Goal: Information Seeking & Learning: Learn about a topic

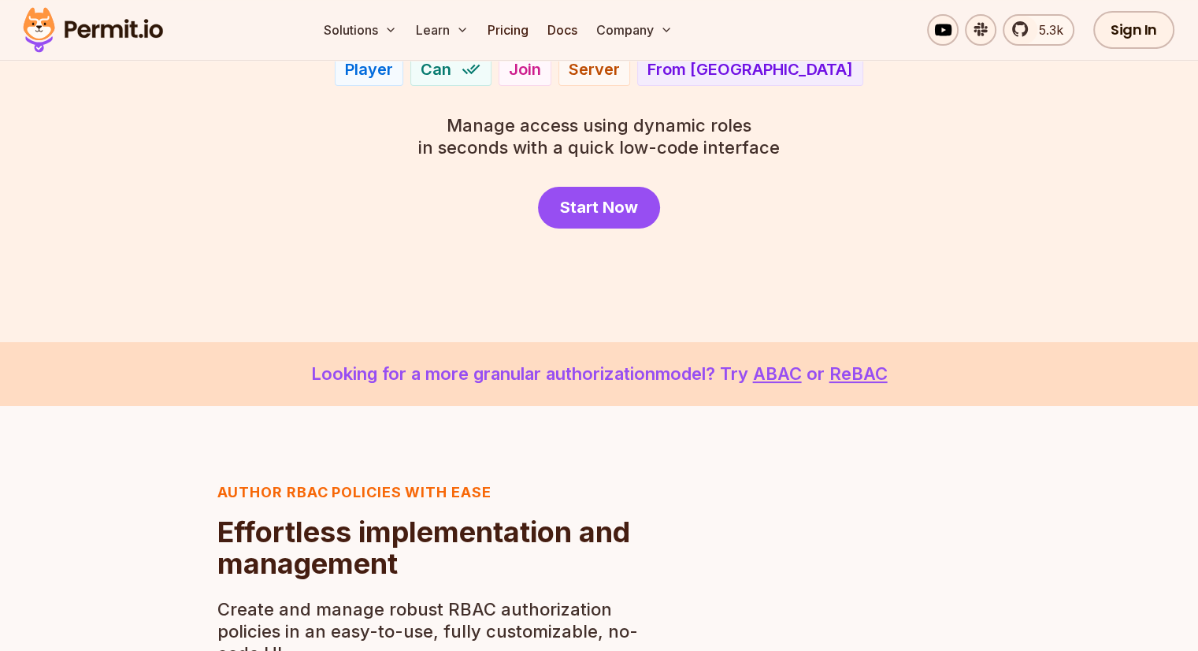
drag, startPoint x: 838, startPoint y: 272, endPoint x: 682, endPoint y: 289, distance: 156.9
click at [682, 289] on section "Role Based Access Control with Permit RBAC now as easy as checking a box Player…" at bounding box center [599, 67] width 1198 height 547
drag, startPoint x: 682, startPoint y: 289, endPoint x: 569, endPoint y: 298, distance: 113.7
drag, startPoint x: 562, startPoint y: 299, endPoint x: 510, endPoint y: 302, distance: 52.8
click at [510, 302] on section "Role Based Access Control with Permit RBAC now as easy as checking a box Player…" at bounding box center [599, 67] width 1198 height 547
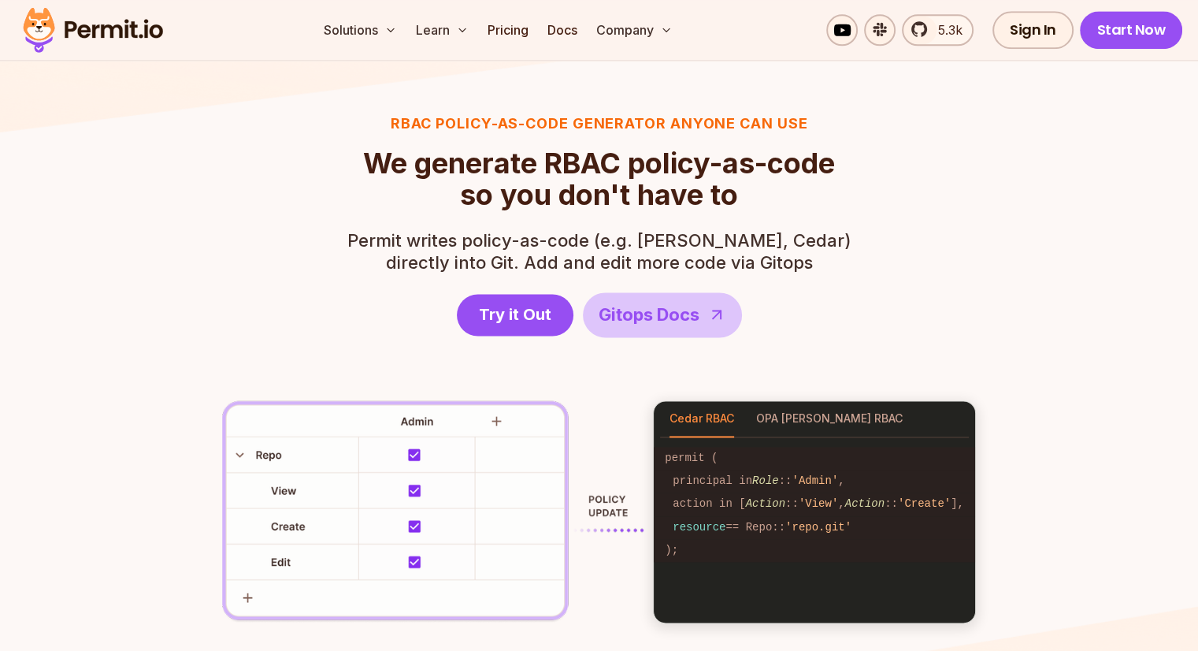
scroll to position [2126, 0]
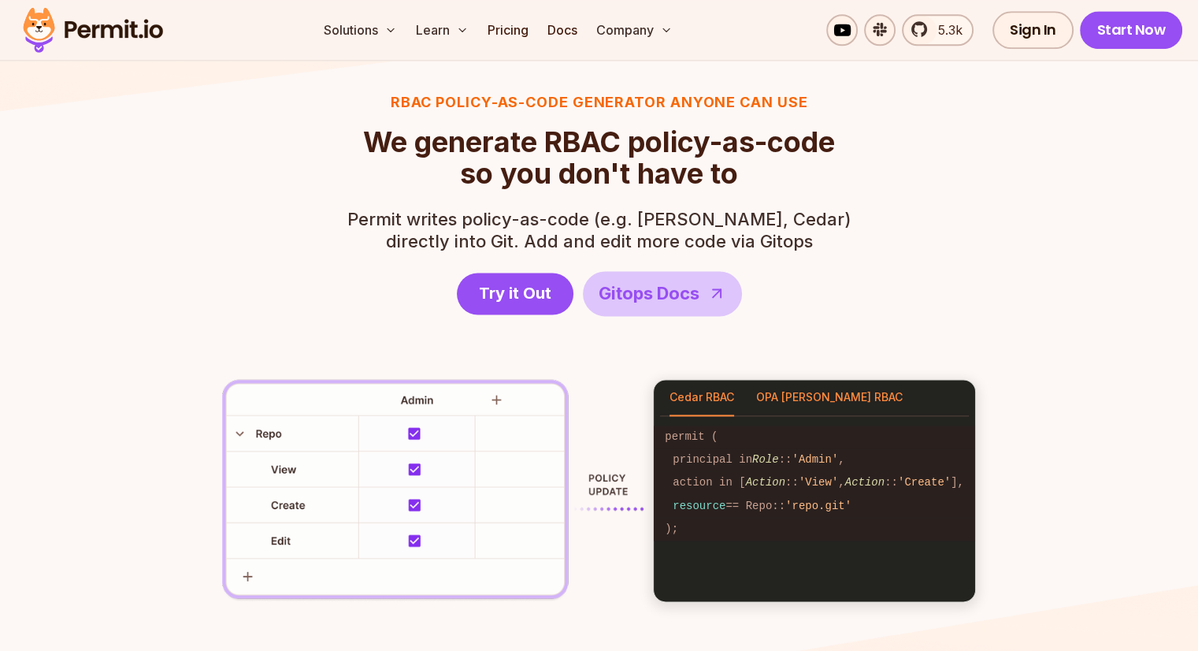
click at [810, 387] on button "OPA [PERSON_NAME] RBAC" at bounding box center [829, 398] width 146 height 36
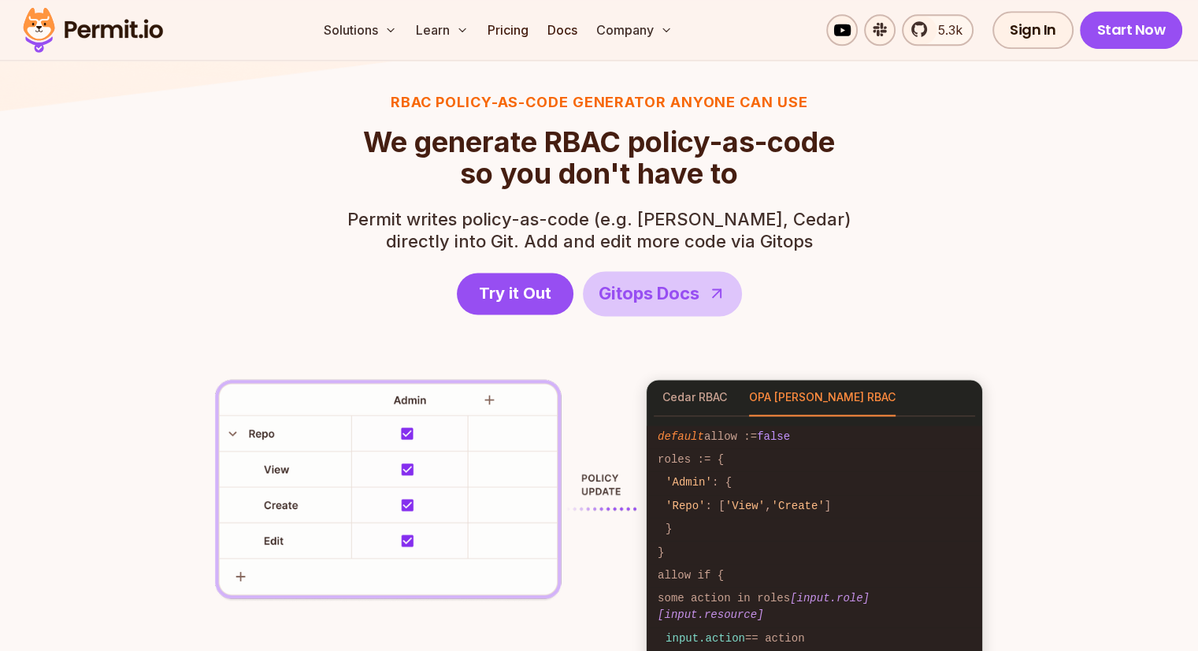
drag, startPoint x: 848, startPoint y: 387, endPoint x: 721, endPoint y: 423, distance: 131.7
click at [721, 423] on pre "default allow := false roles := { 'Admin' : { 'Repo' : [ 'View' , 'Create' ] } …" at bounding box center [814, 549] width 335 height 267
click at [721, 410] on button "Cedar RBAC" at bounding box center [694, 398] width 65 height 36
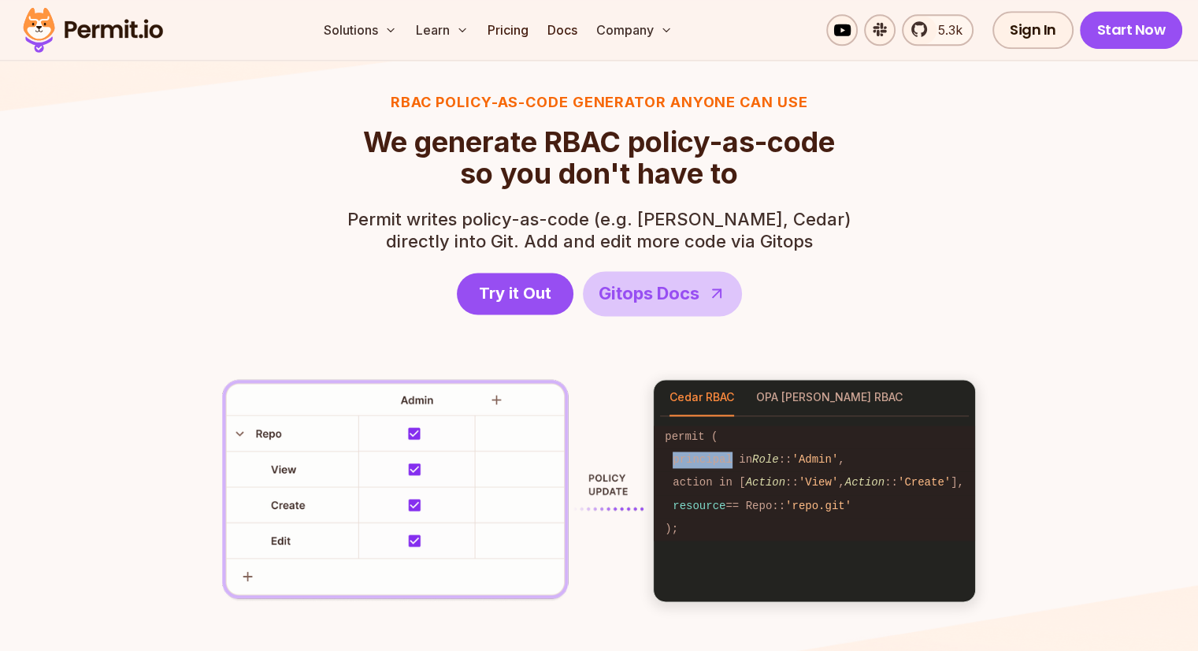
drag, startPoint x: 799, startPoint y: 429, endPoint x: 737, endPoint y: 447, distance: 64.8
click at [737, 447] on pre "permit ( principal in Role :: 'Admin' , action in [ Action :: 'View' , Action :…" at bounding box center [814, 483] width 321 height 135
drag, startPoint x: 737, startPoint y: 447, endPoint x: 822, endPoint y: 480, distance: 91.3
click at [817, 478] on span "'View'" at bounding box center [818, 482] width 39 height 13
drag, startPoint x: 833, startPoint y: 489, endPoint x: 825, endPoint y: 494, distance: 9.2
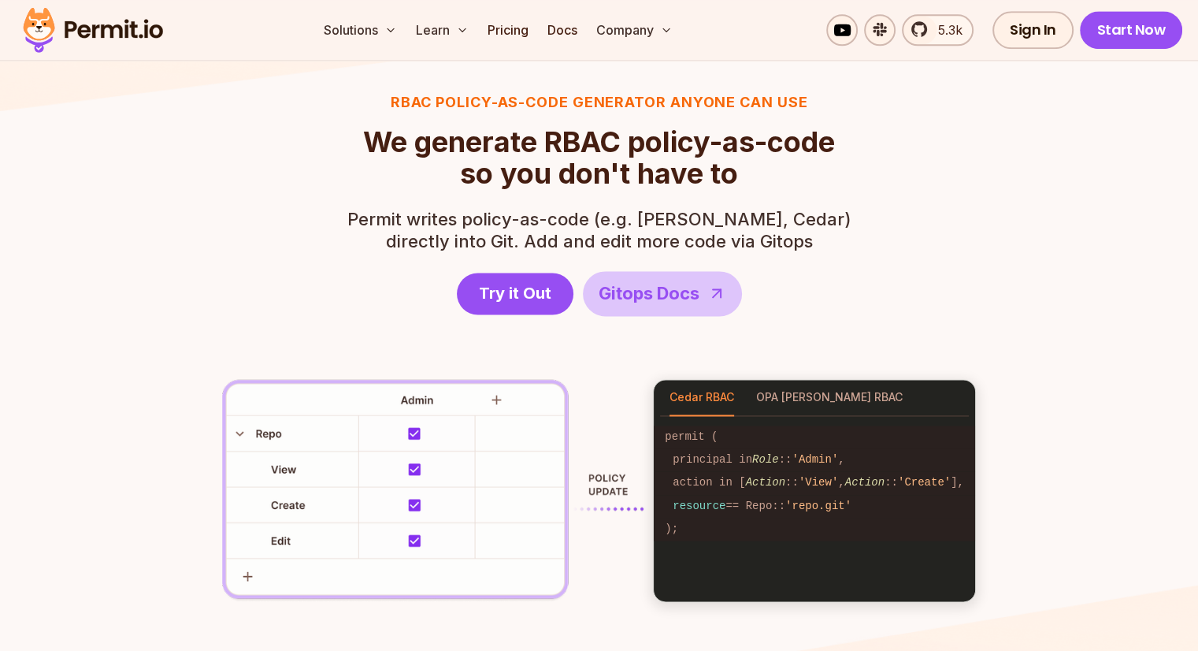
click at [823, 495] on code "resource == Repo:: 'repo.git'" at bounding box center [814, 506] width 321 height 23
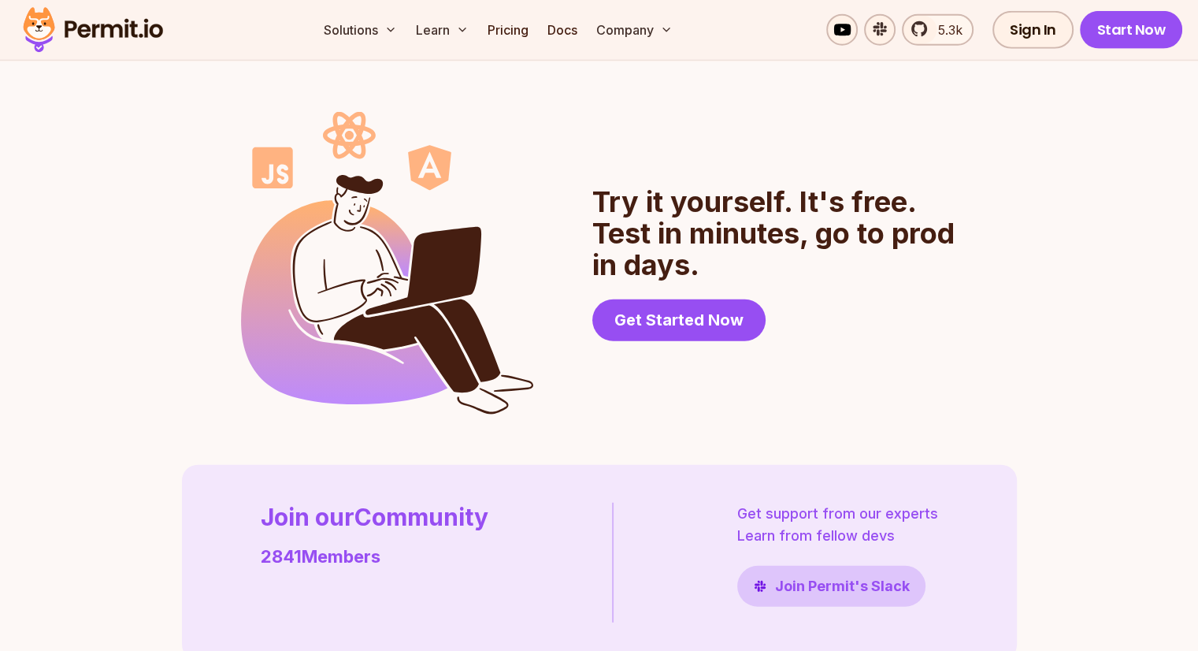
scroll to position [4095, 0]
